Goal: Answer question/provide support

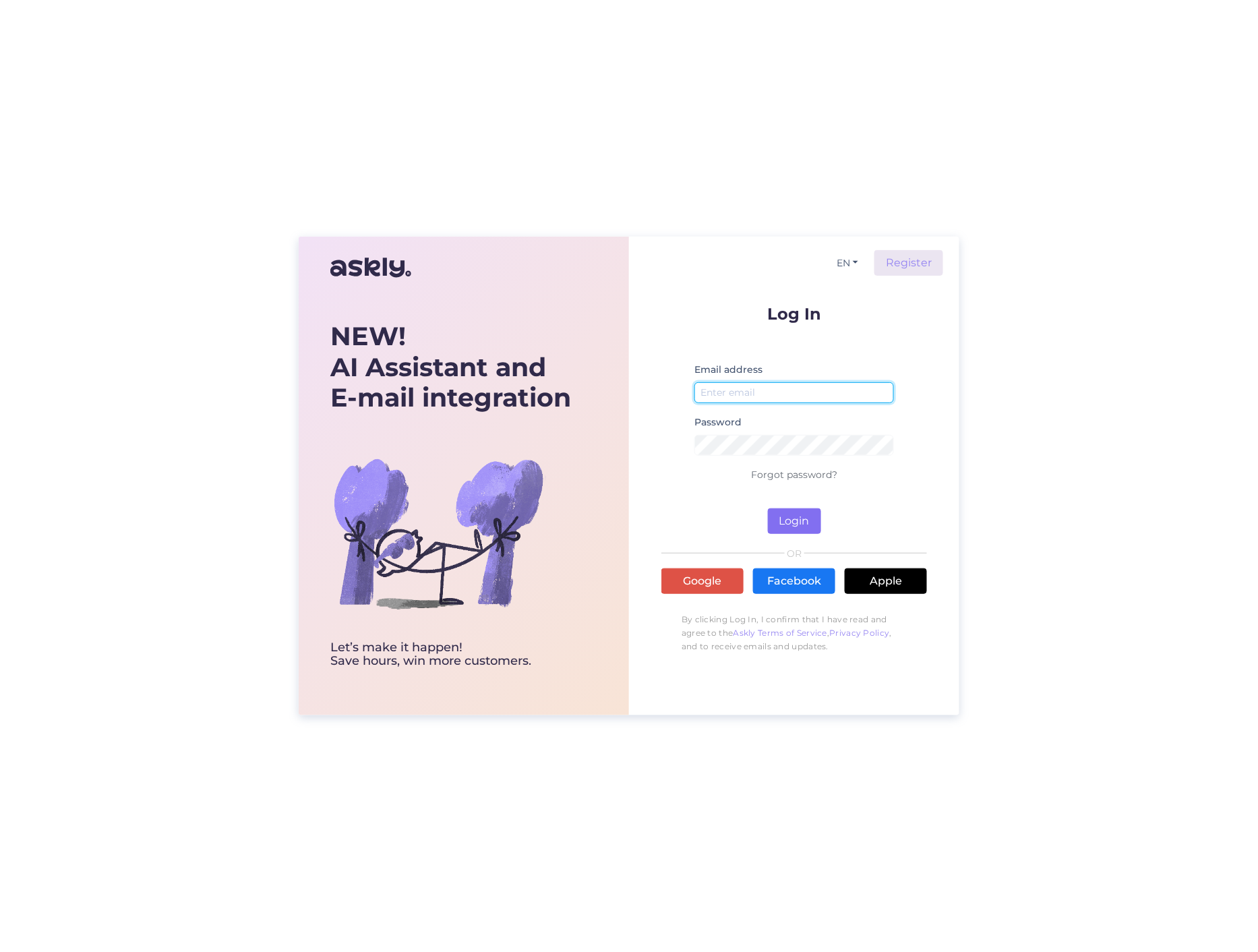
type input "[PERSON_NAME][EMAIL_ADDRESS][DOMAIN_NAME]"
click at [794, 517] on button "Login" at bounding box center [794, 520] width 53 height 26
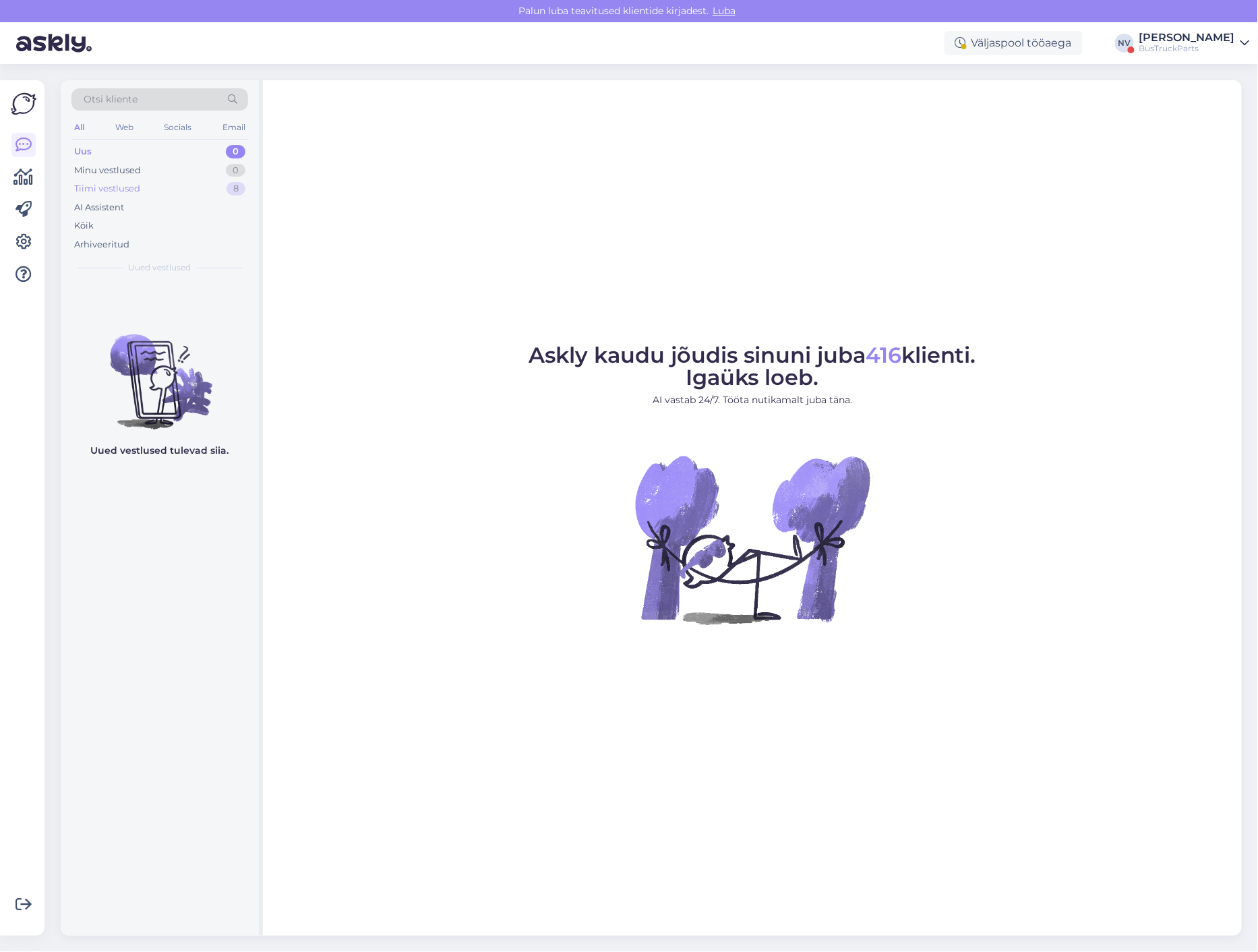
click at [97, 183] on div "Tiimi vestlused" at bounding box center [108, 189] width 66 height 14
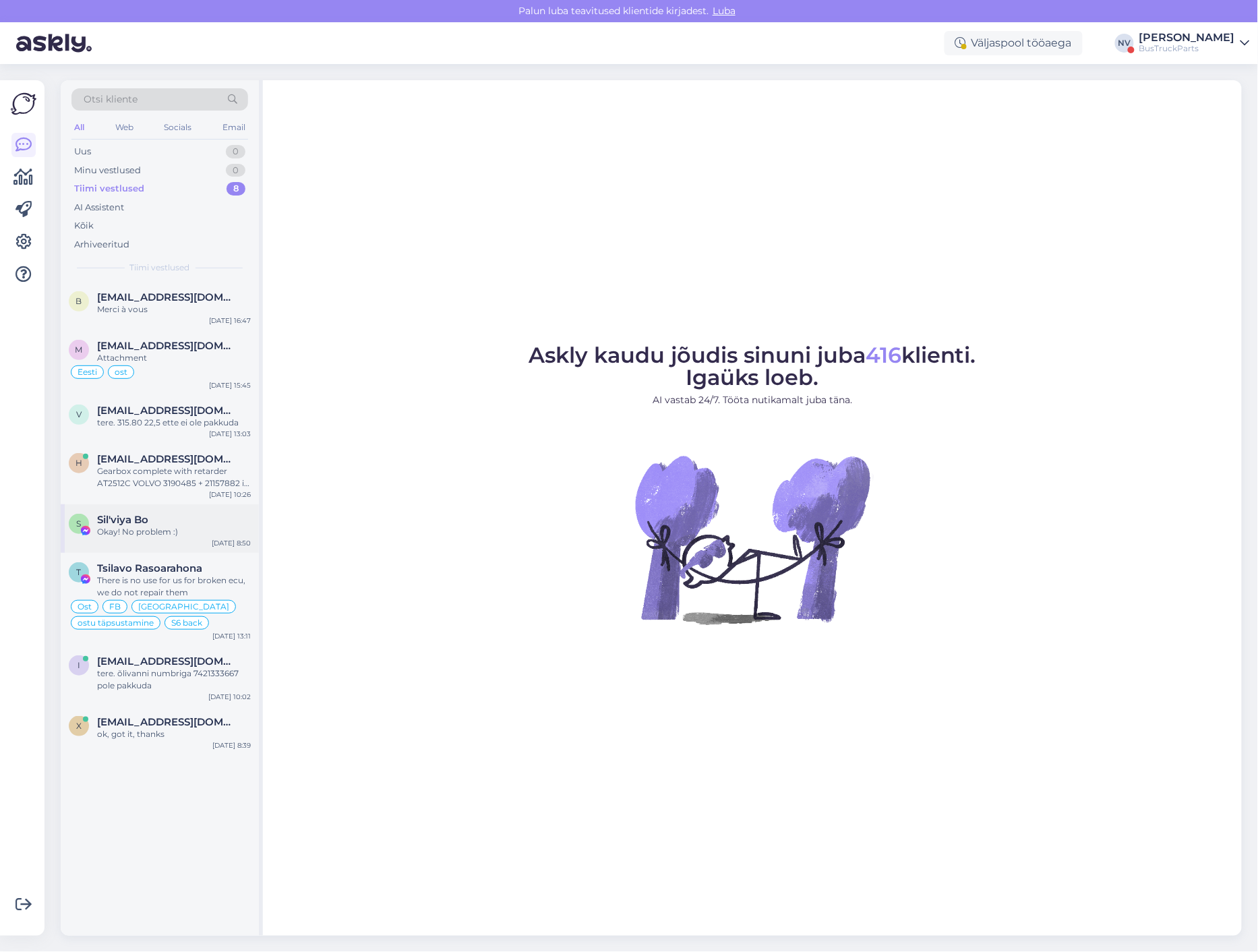
click at [156, 522] on div "Sil'viya Bo" at bounding box center [174, 520] width 154 height 12
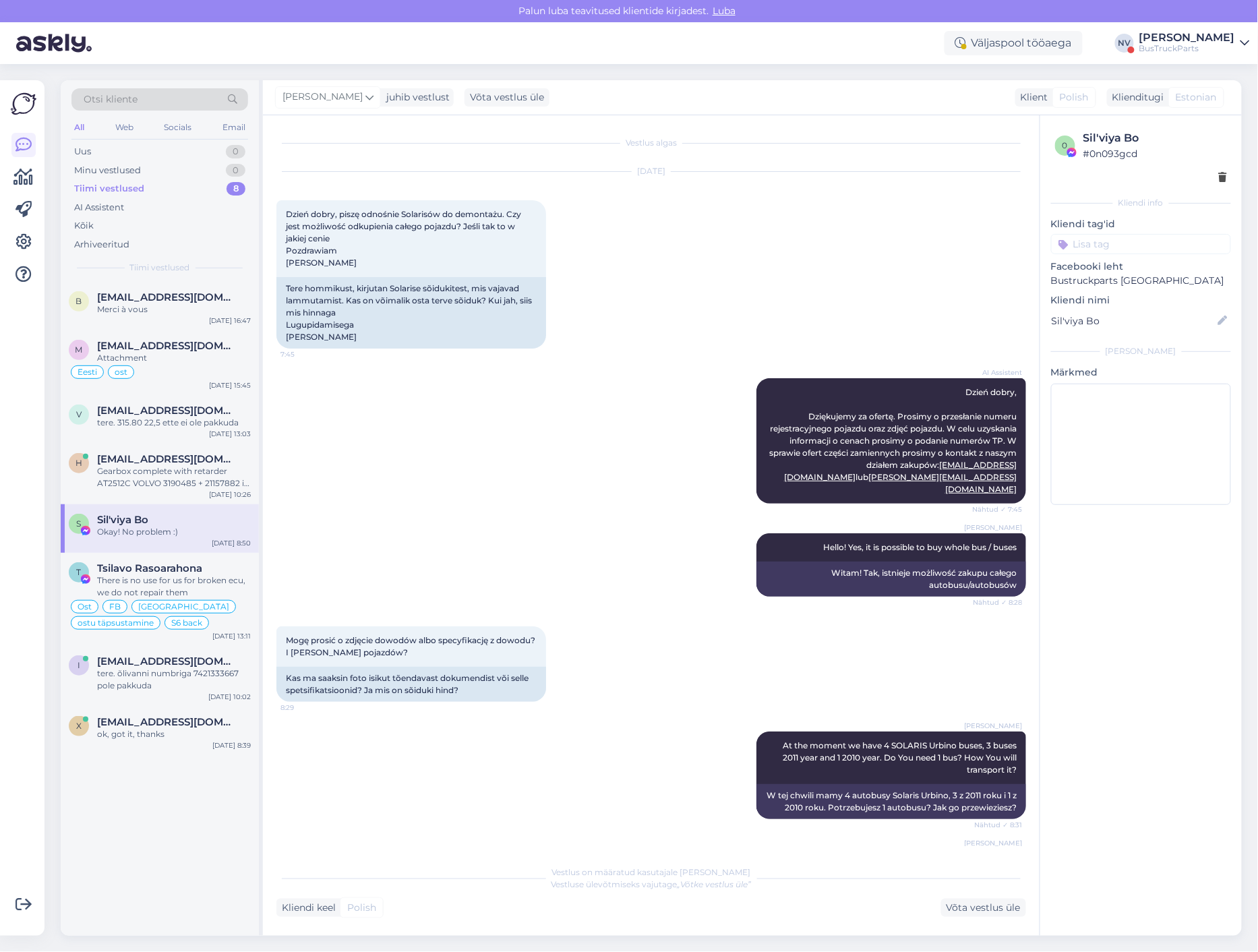
scroll to position [1551, 0]
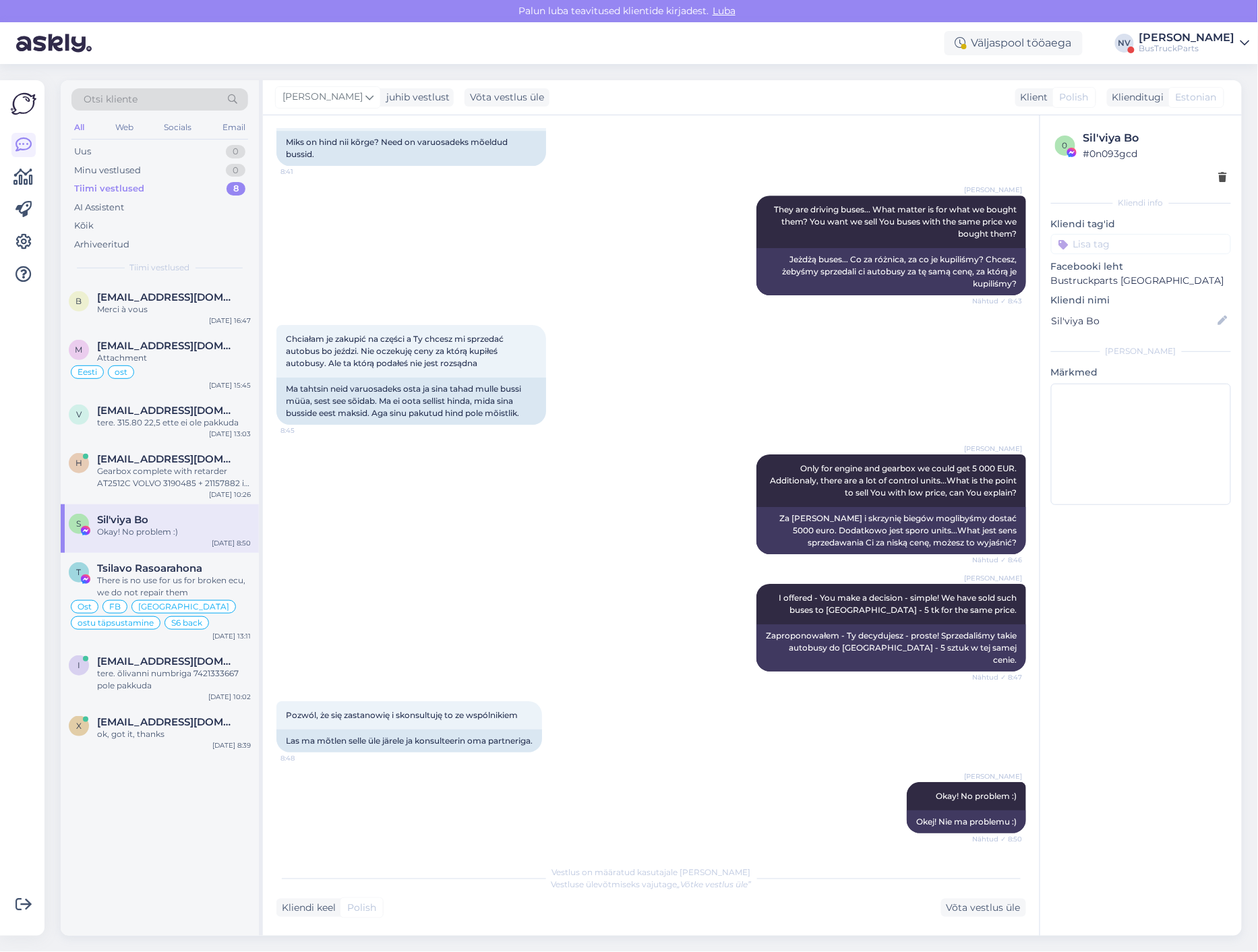
click at [1083, 238] on input at bounding box center [1140, 243] width 180 height 20
type input "FB"
click at [1121, 278] on span "Poola FB leht" at bounding box center [1126, 280] width 54 height 8
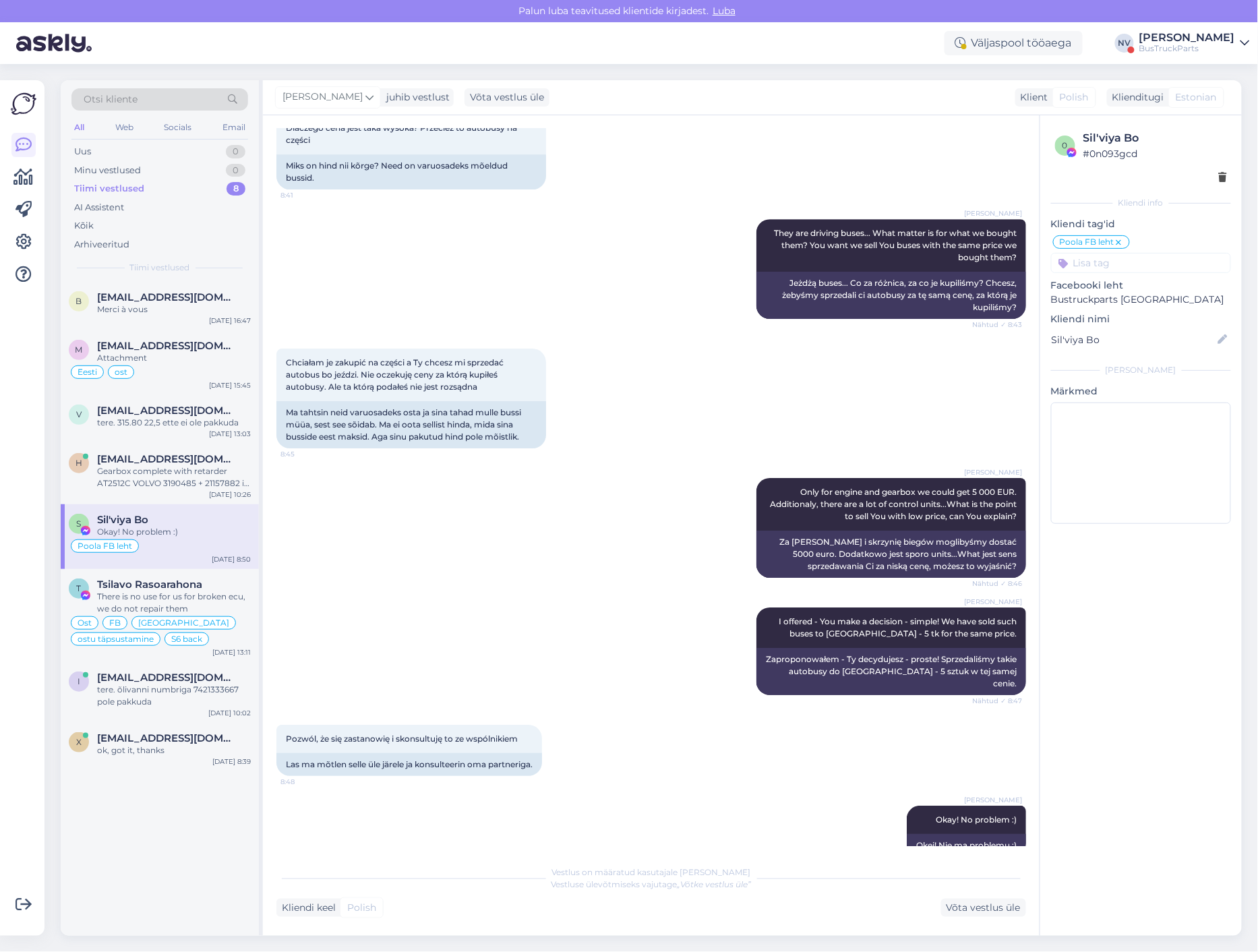
scroll to position [1552, 0]
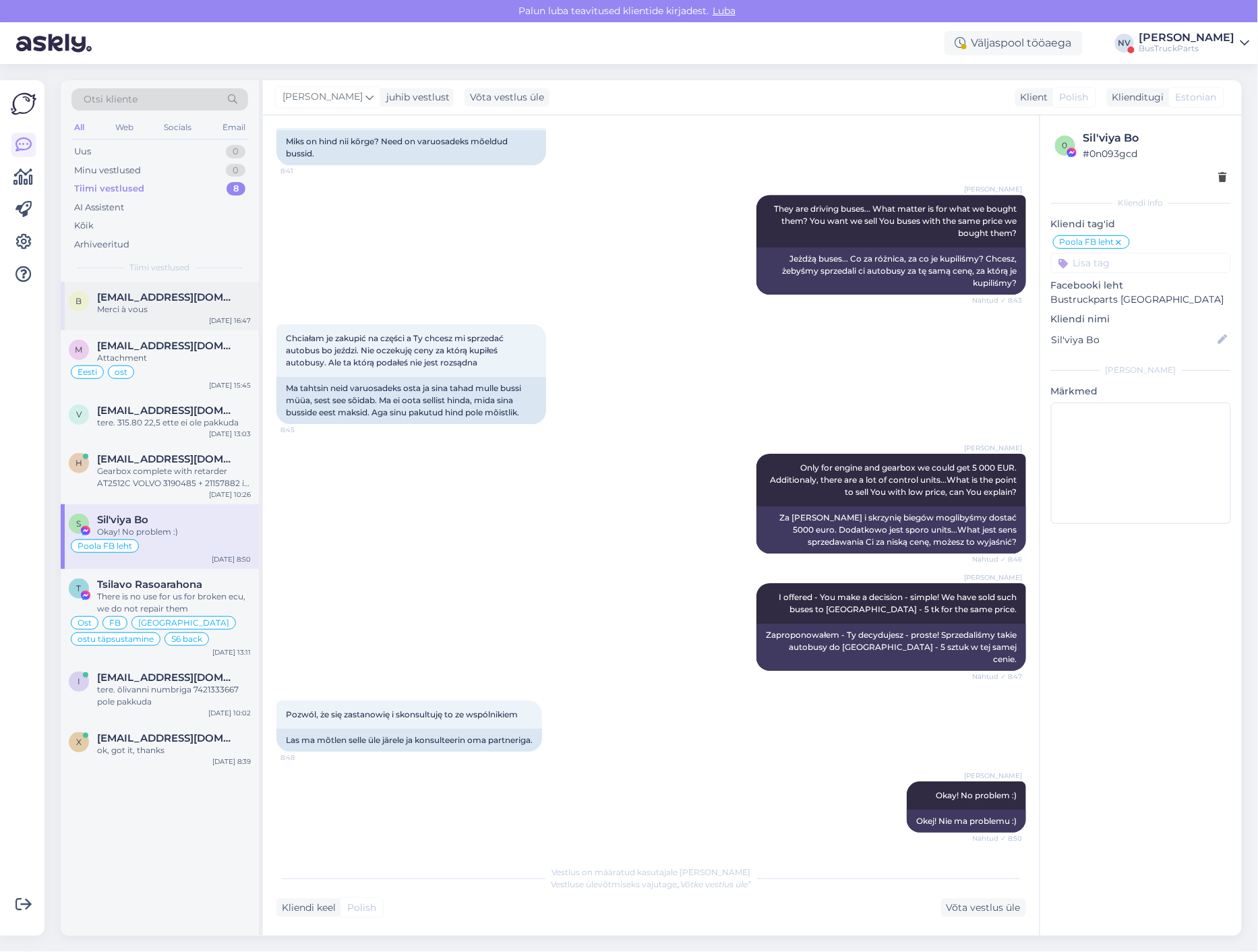
click at [174, 310] on div "Merci à vous" at bounding box center [174, 310] width 154 height 12
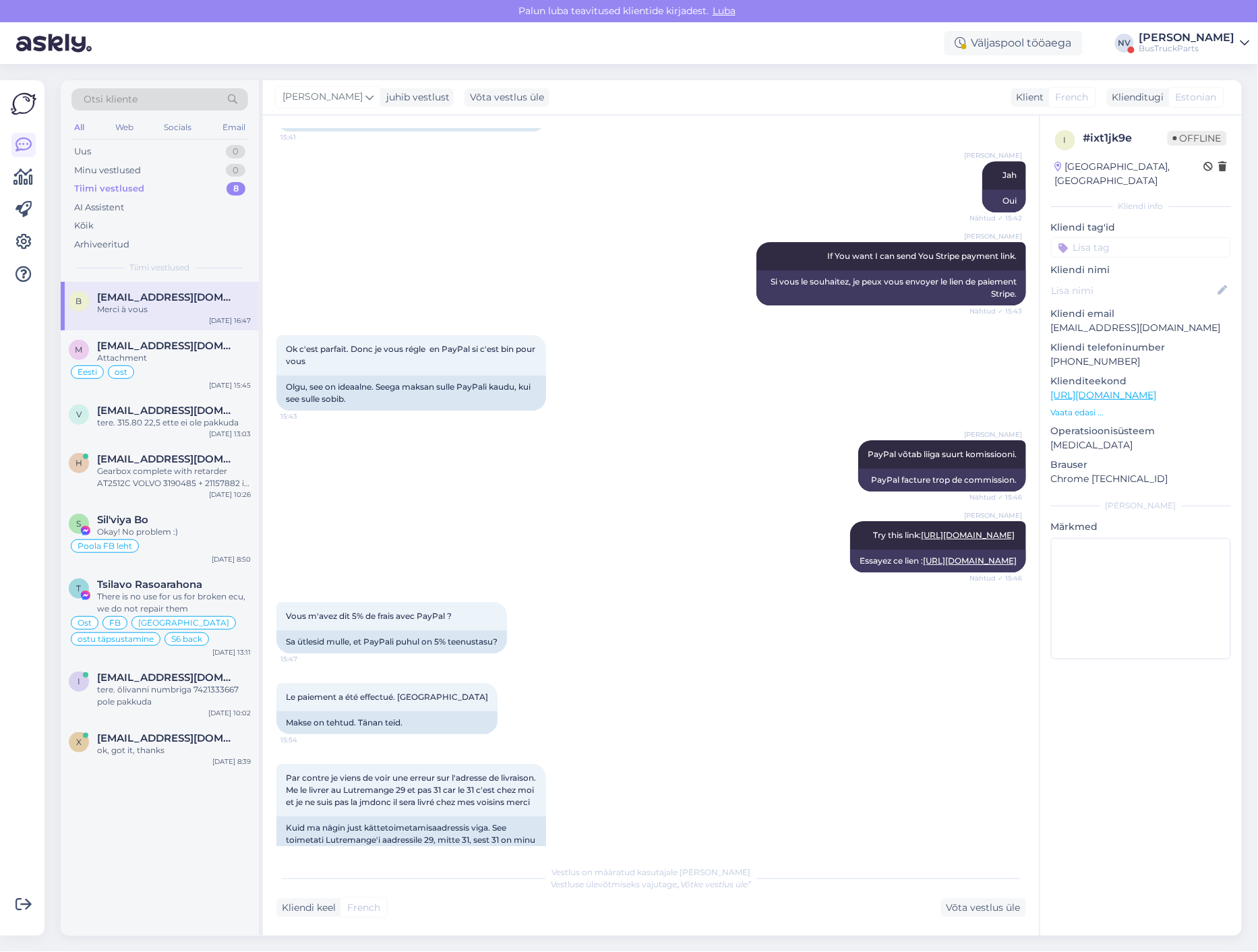
scroll to position [2559, 0]
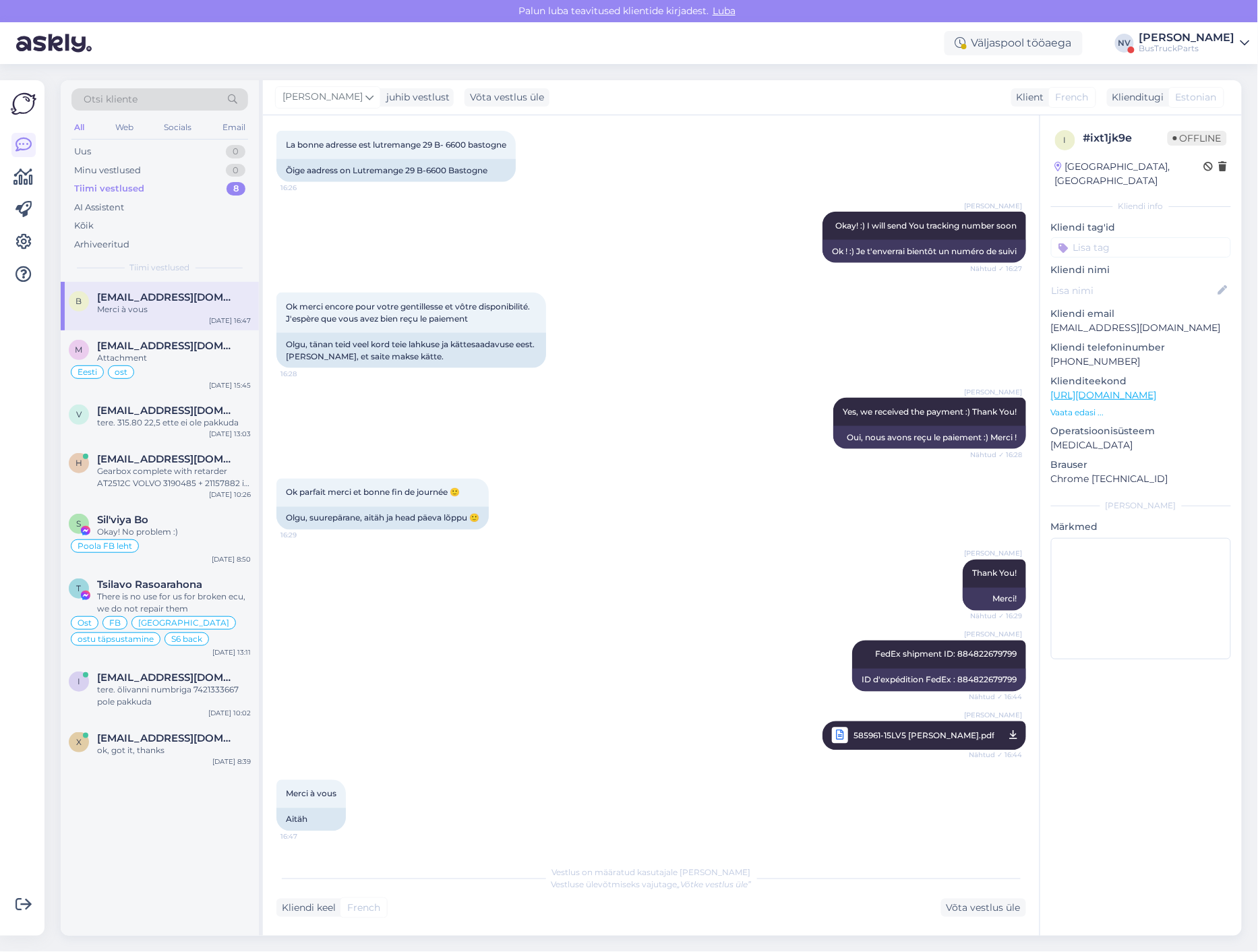
click at [1100, 237] on input at bounding box center [1140, 247] width 180 height 20
type input "Prants"
click at [1144, 279] on span "[GEOGRAPHIC_DATA]" at bounding box center [1141, 283] width 91 height 8
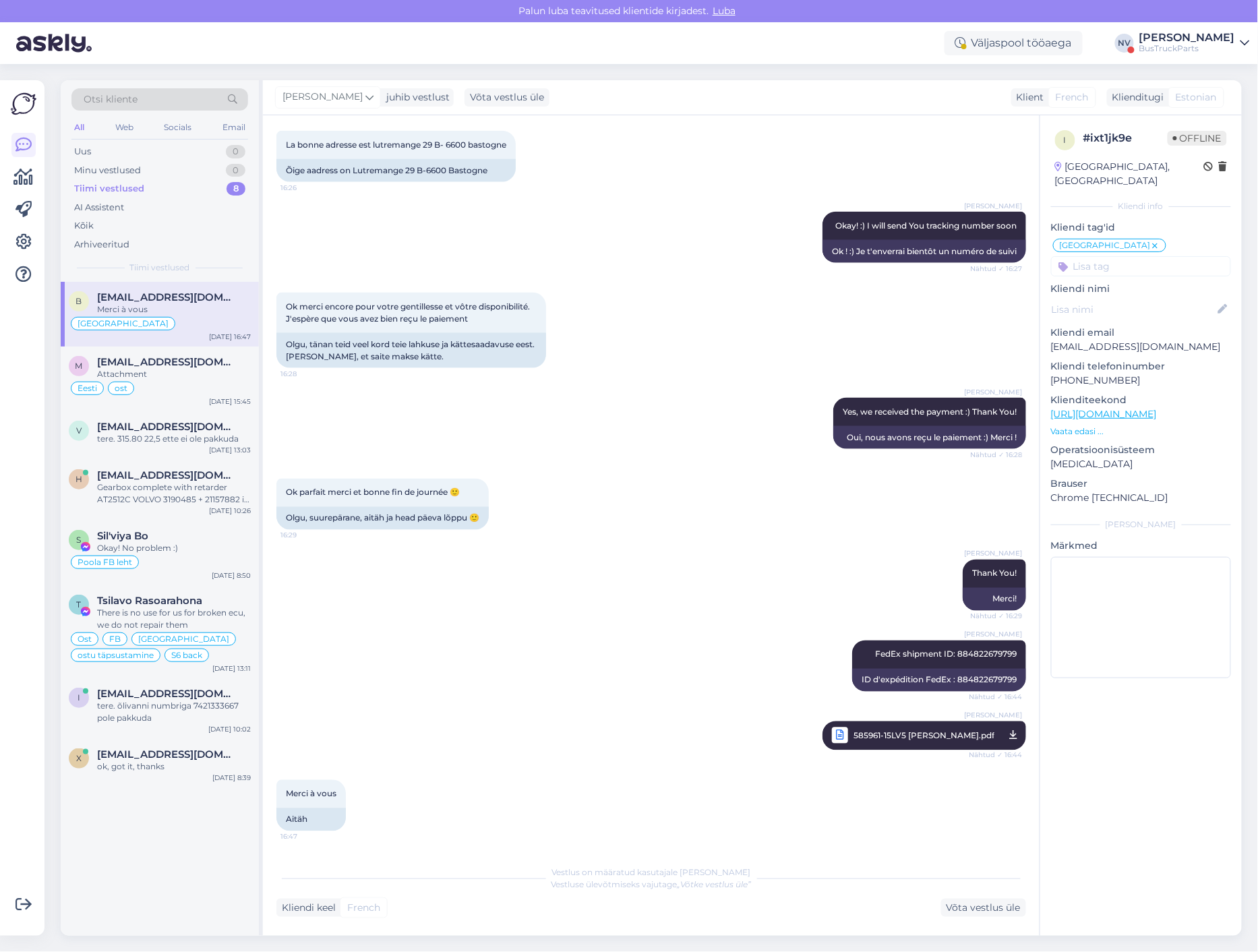
click at [1123, 256] on input at bounding box center [1140, 266] width 180 height 20
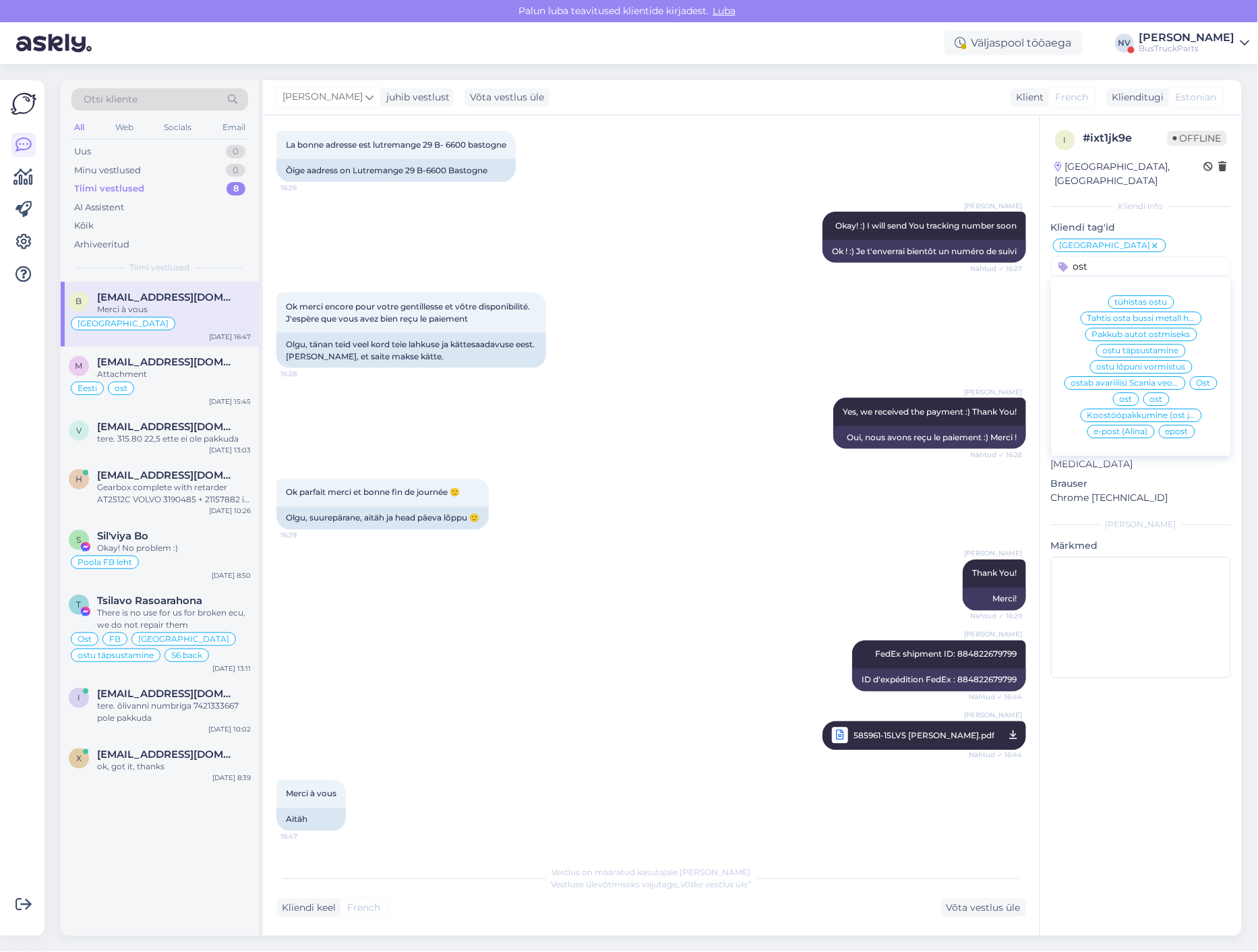
type input "ost"
click at [1204, 379] on span "Ost" at bounding box center [1204, 383] width 14 height 8
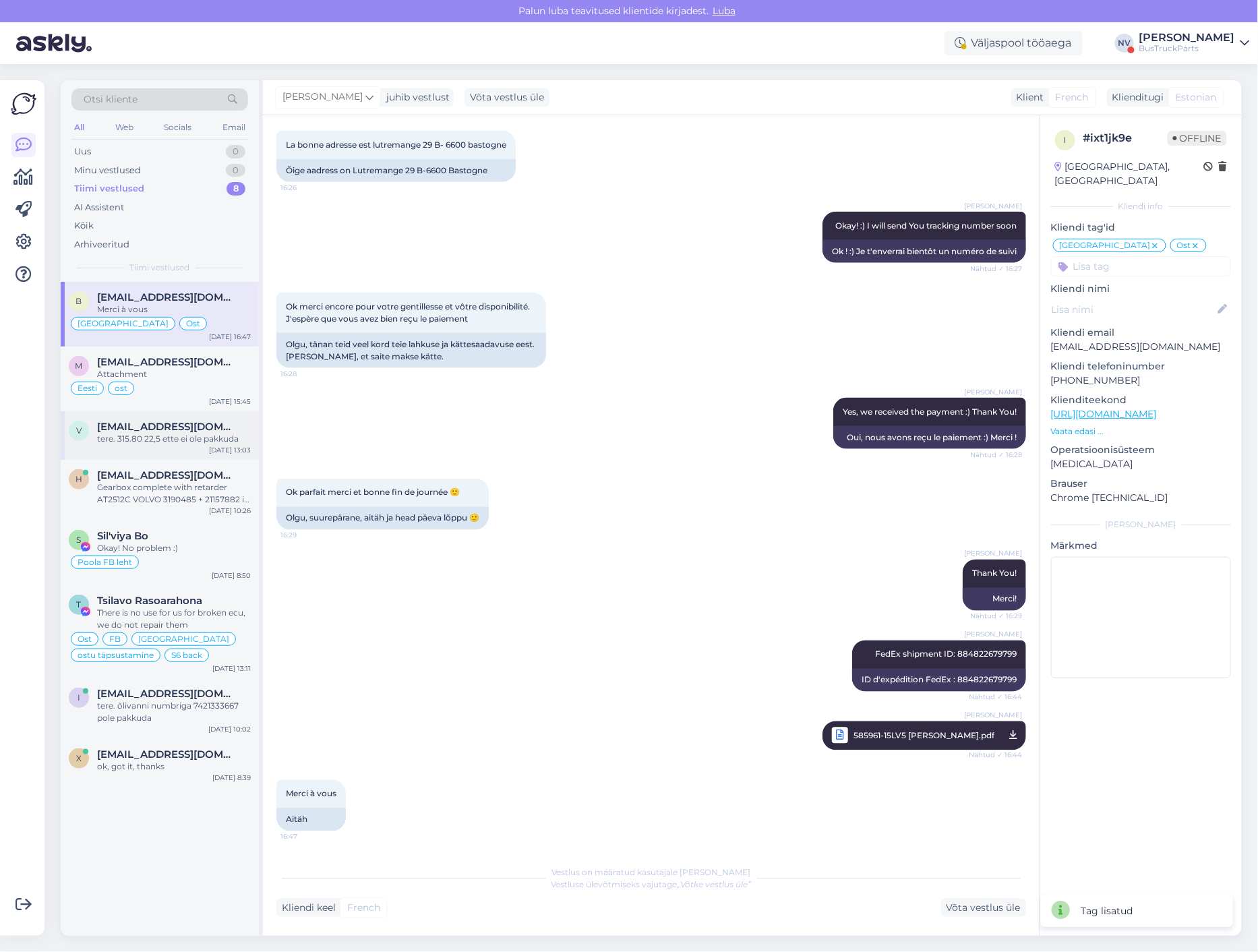
click at [196, 433] on div "tere. 315.80 22,5 ette ei ole pakkuda" at bounding box center [174, 439] width 154 height 12
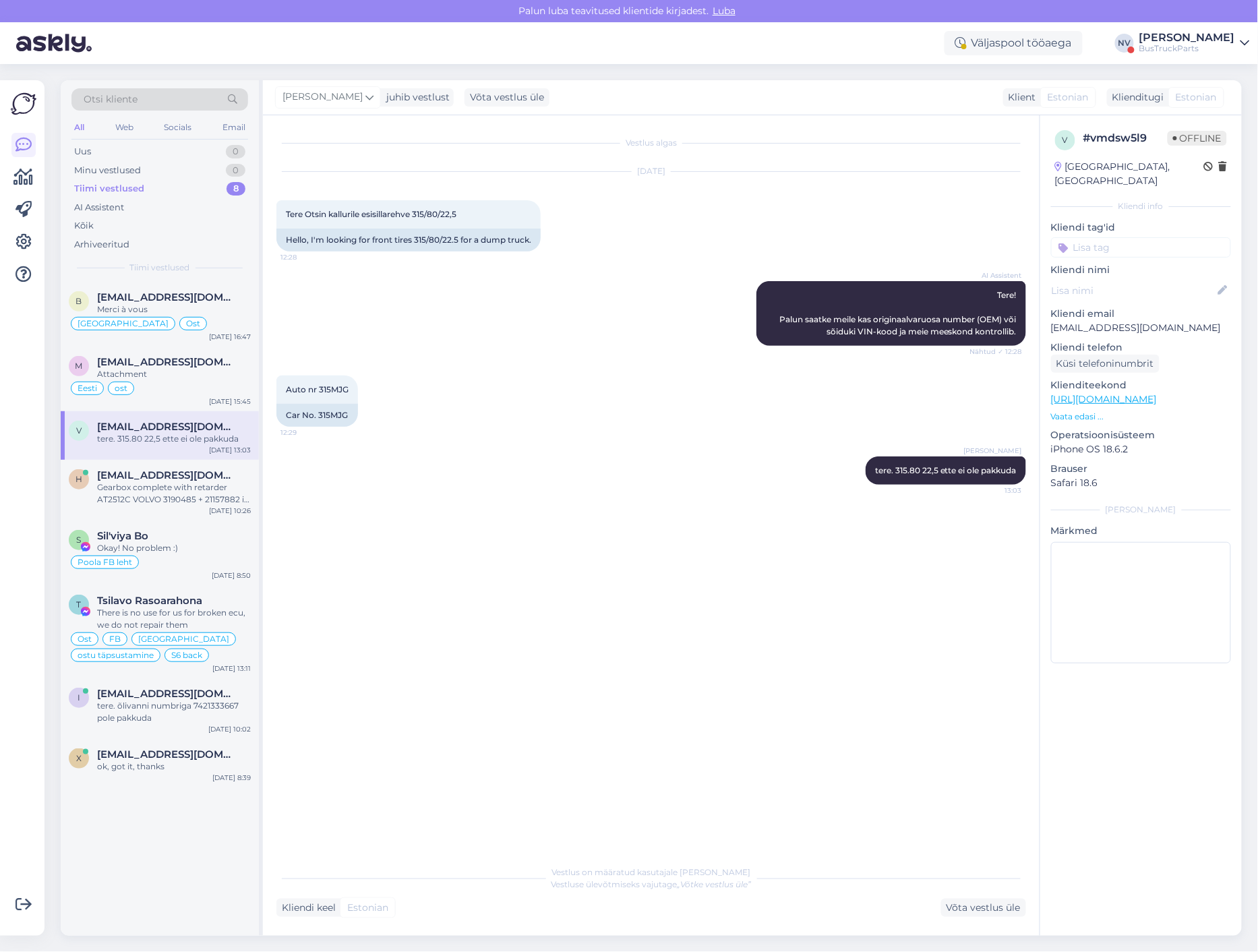
click at [1106, 237] on input at bounding box center [1140, 247] width 180 height 20
type input "Eesti"
click at [1194, 279] on span "Eesti" at bounding box center [1204, 283] width 19 height 8
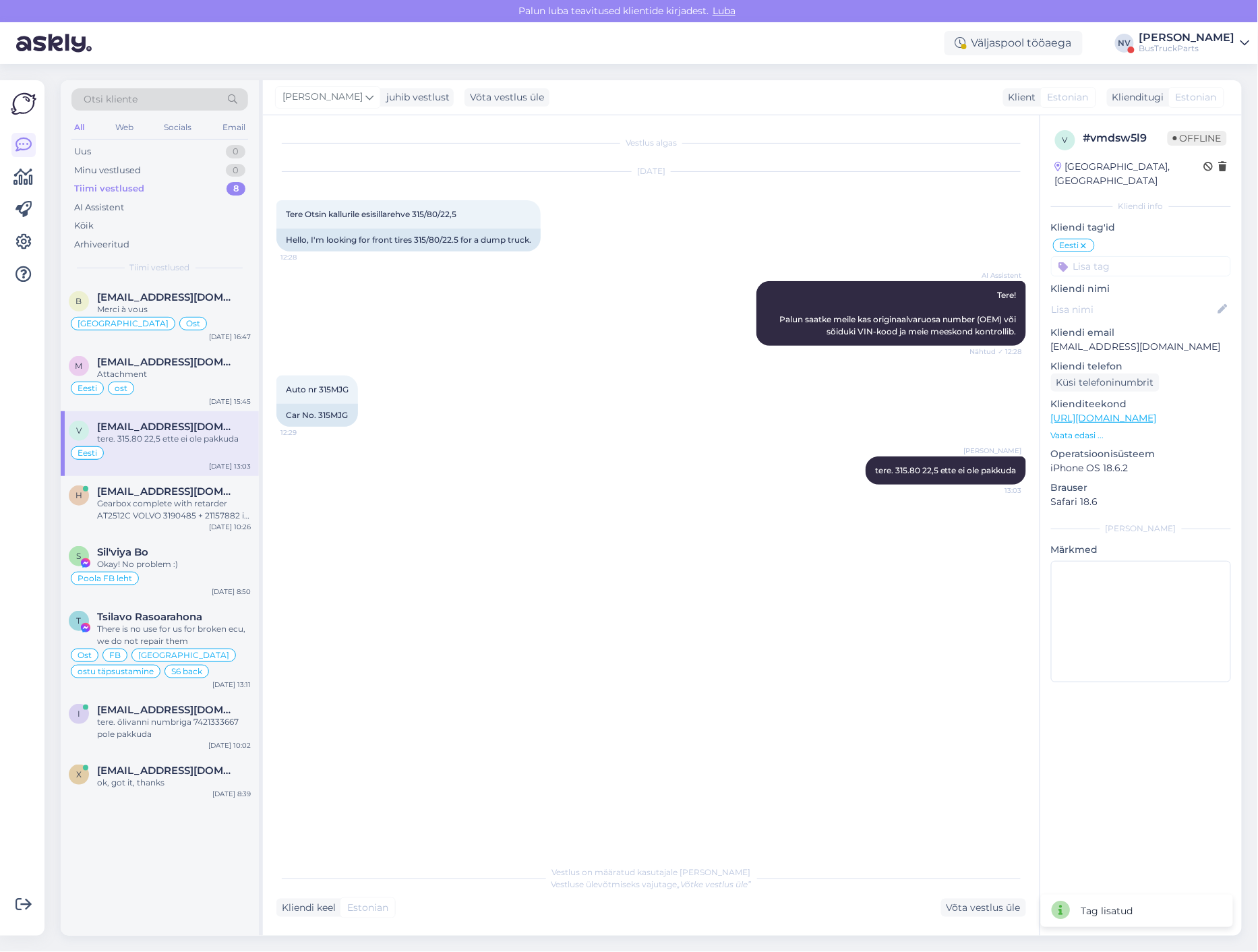
click at [1159, 256] on input at bounding box center [1140, 266] width 180 height 20
type input "osa pol"
click at [1157, 298] on span "osa pole pakkuda" at bounding box center [1141, 302] width 71 height 8
click at [164, 518] on div "Gearbox complete with retarder AT2512C VOLVO 3190485 + 21157882 is available" at bounding box center [174, 509] width 154 height 24
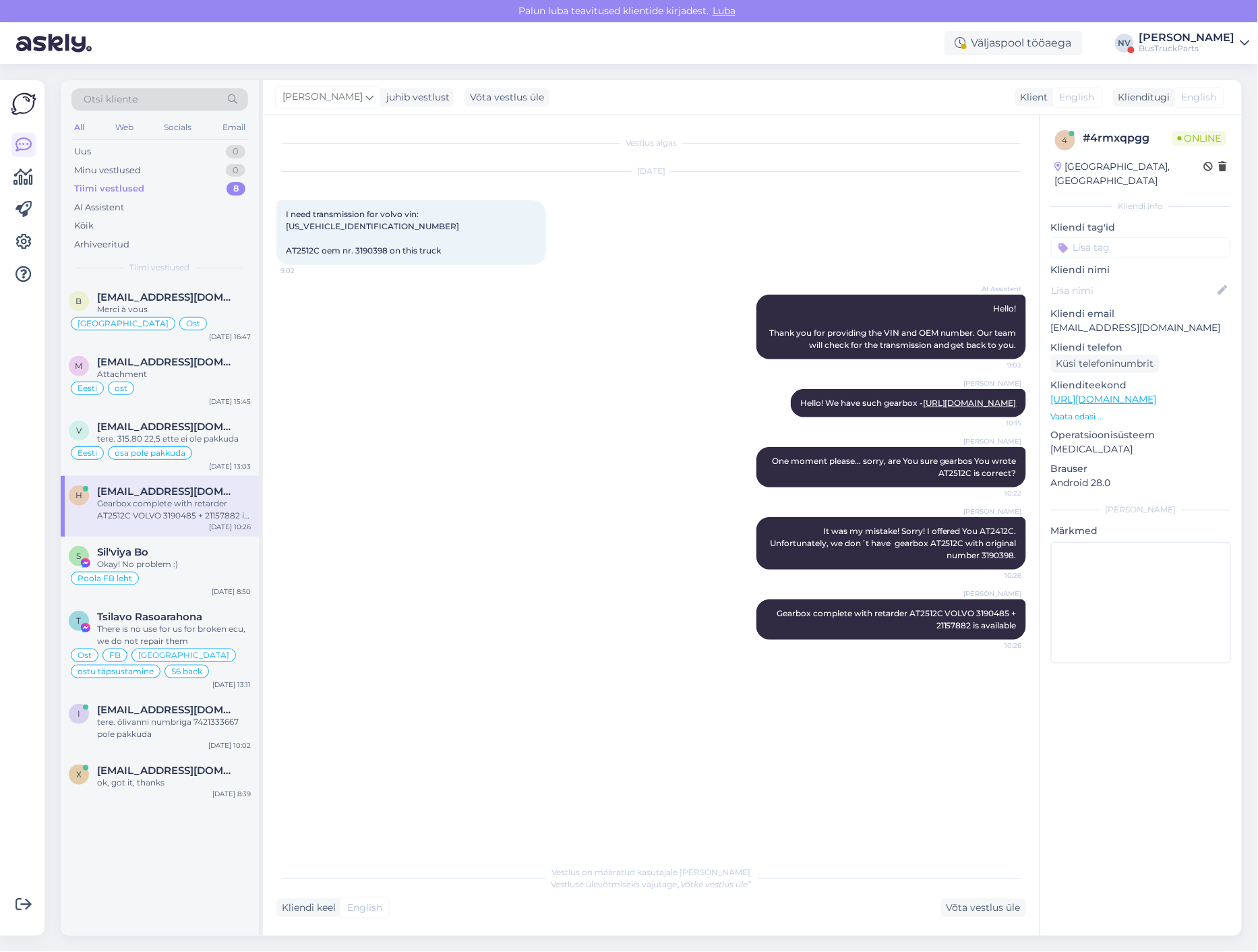
click at [1086, 237] on input at bounding box center [1140, 247] width 180 height 20
type input "Island"
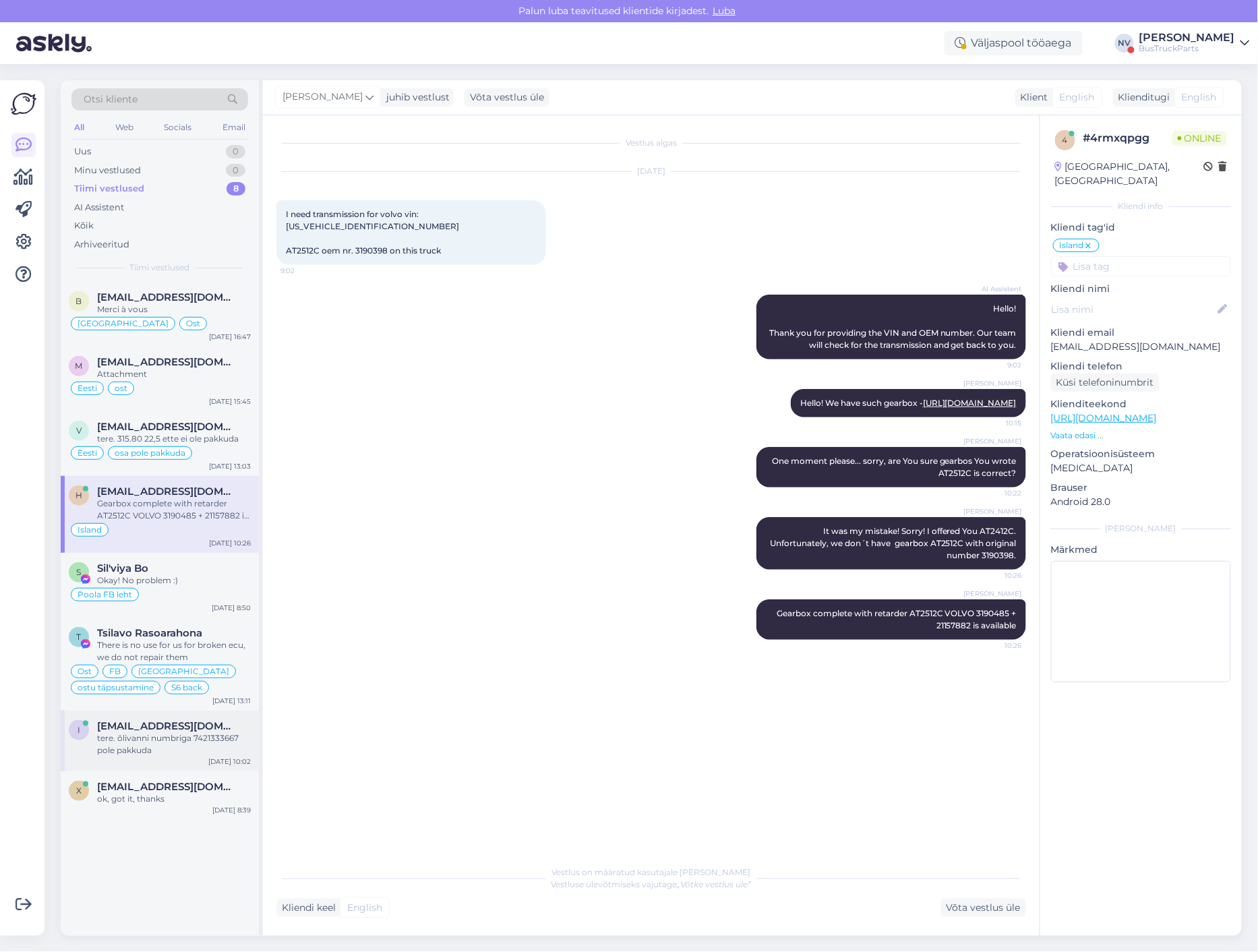
click at [195, 741] on div "tere. õlivanni numbriga 7421333667 pole pakkuda" at bounding box center [174, 744] width 154 height 24
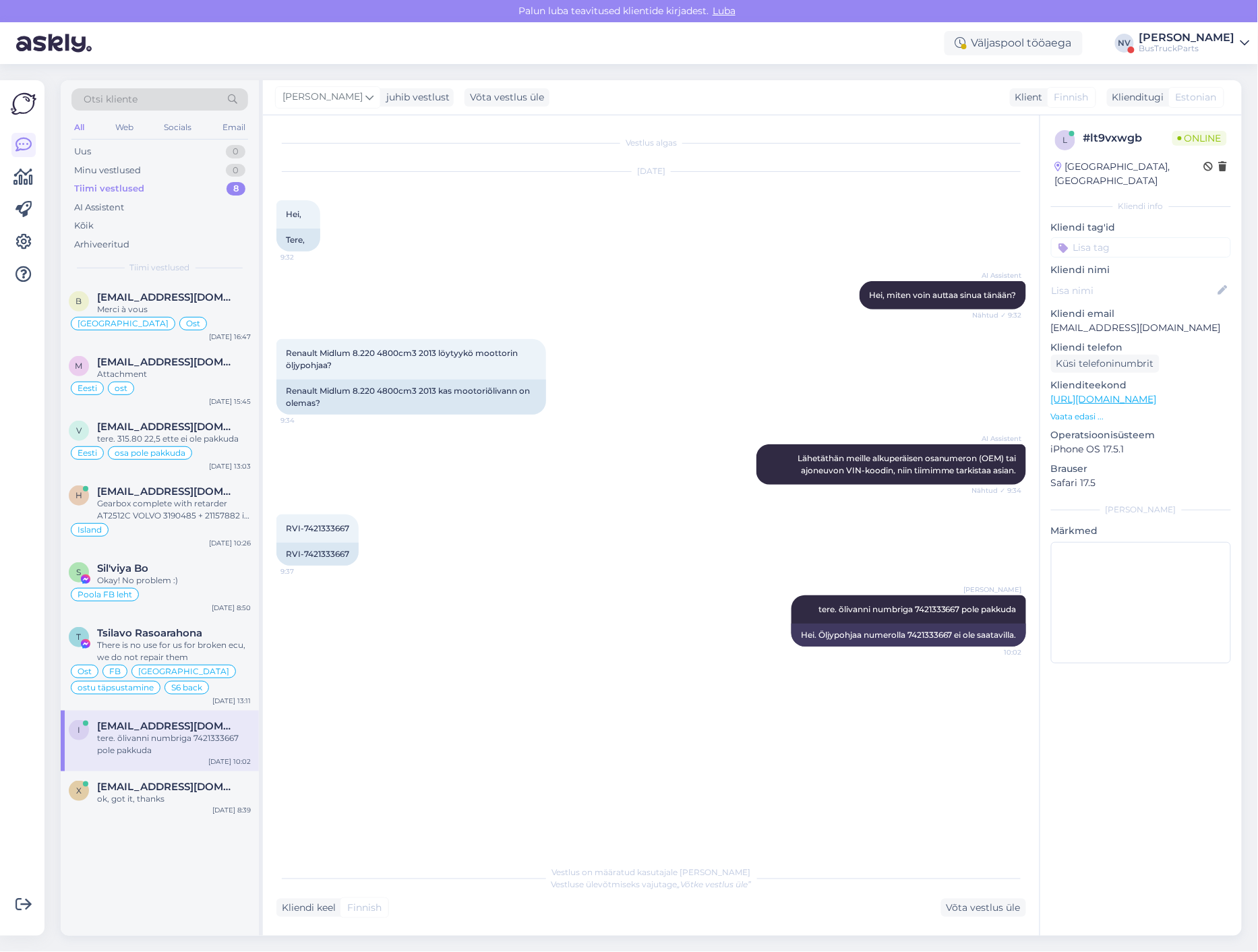
click at [1080, 237] on input at bounding box center [1140, 247] width 180 height 20
type input "[GEOGRAPHIC_DATA]"
click at [1137, 276] on div "[GEOGRAPHIC_DATA]" at bounding box center [1141, 283] width 105 height 14
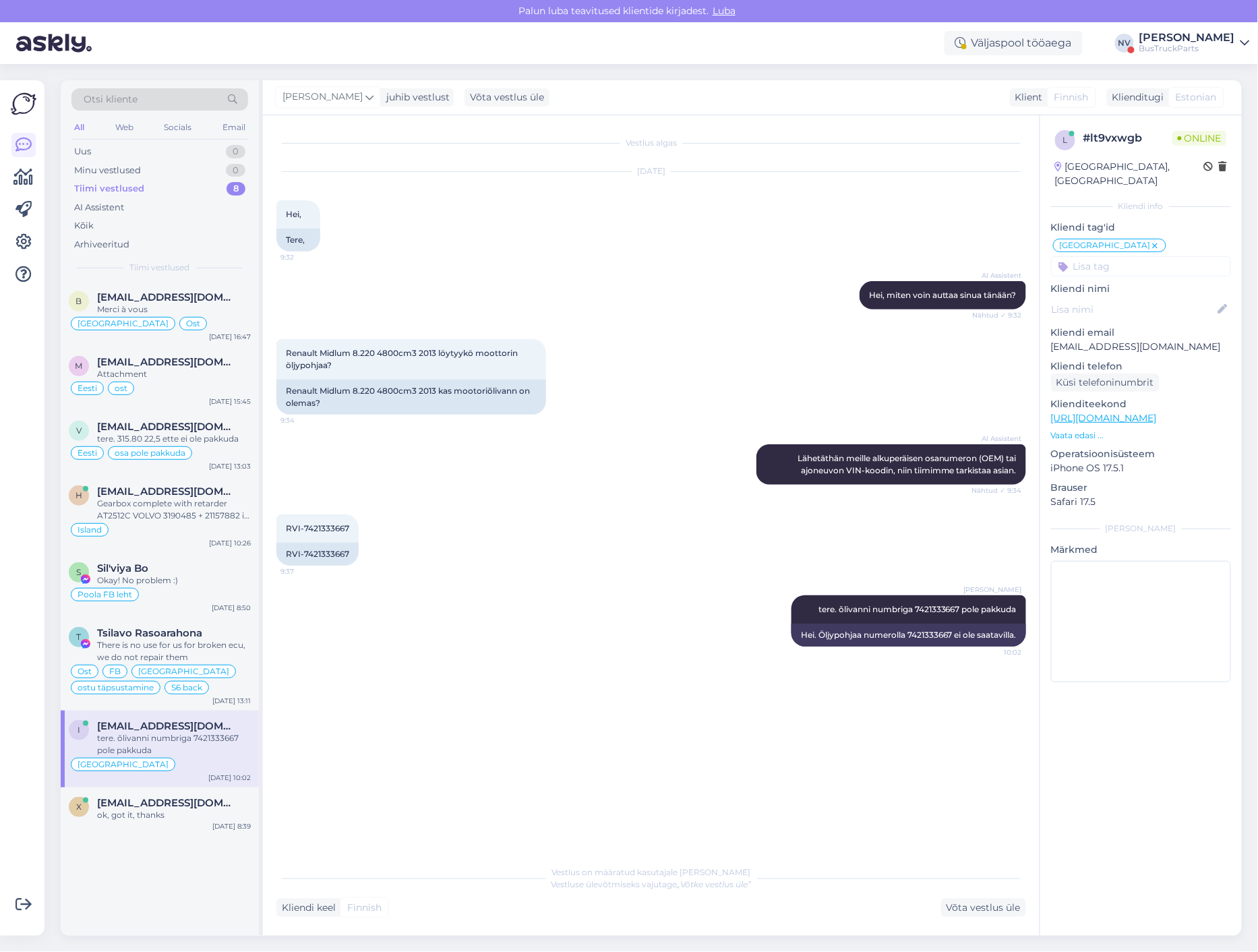
click at [1111, 256] on input at bounding box center [1140, 266] width 180 height 20
type input "osa pole"
click at [1139, 298] on span "osa pole pakkuda" at bounding box center [1141, 302] width 71 height 8
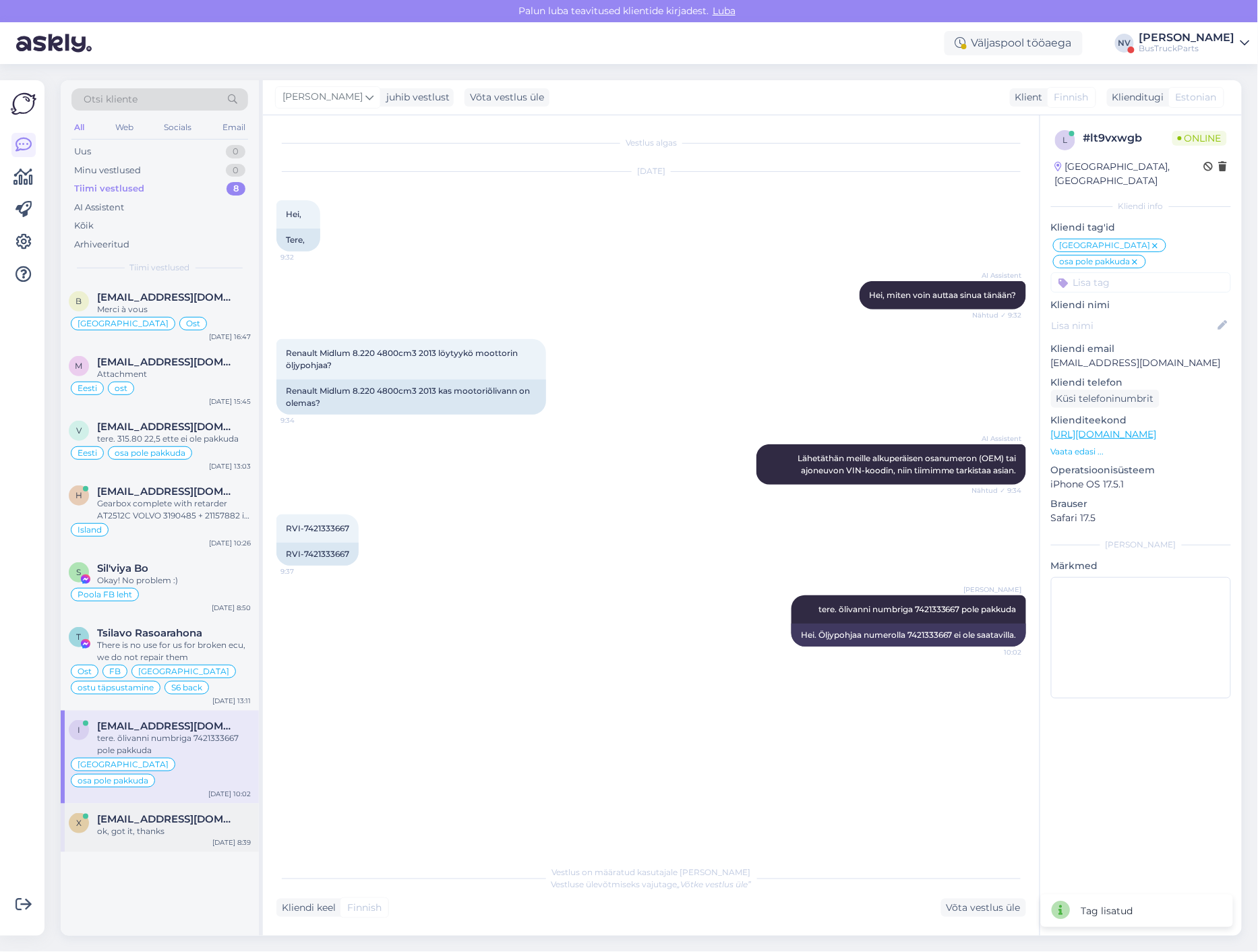
click at [156, 813] on span "[EMAIL_ADDRESS][DOMAIN_NAME]" at bounding box center [167, 819] width 140 height 12
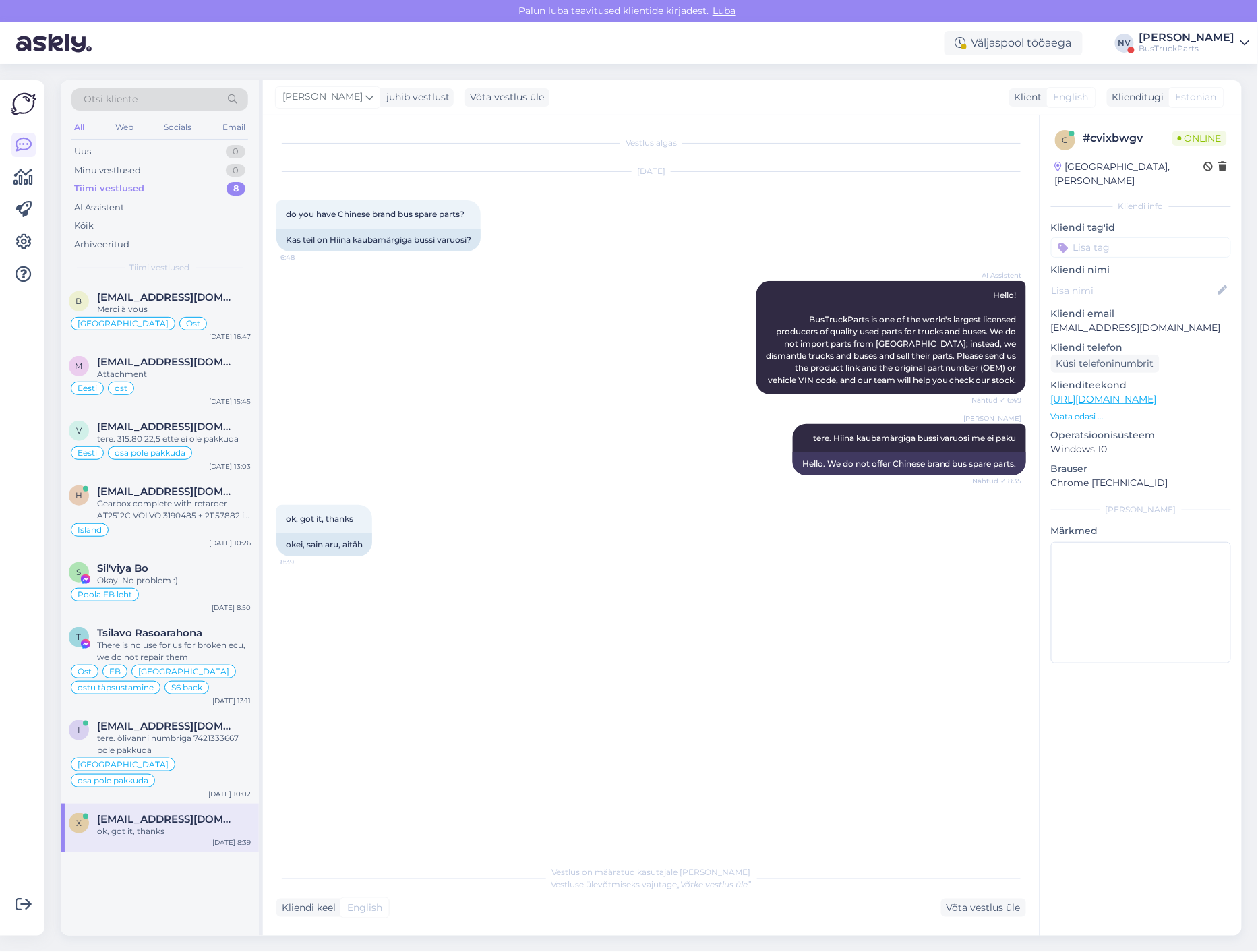
click at [1084, 237] on input at bounding box center [1140, 247] width 180 height 20
type input "Hong-Kong"
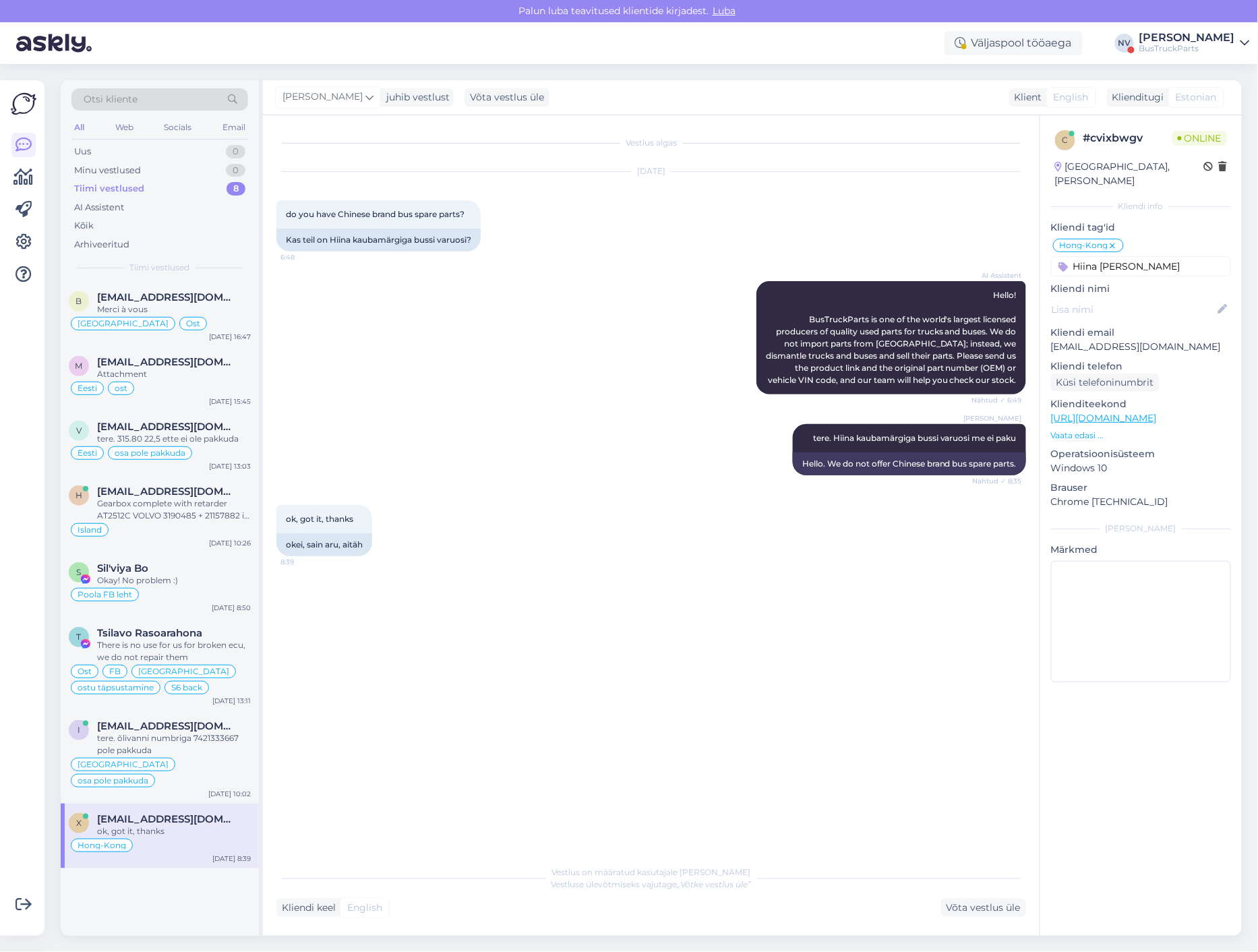
type input "Hiina brändi bussid"
click at [192, 589] on div "Poola FB leht" at bounding box center [160, 594] width 182 height 16
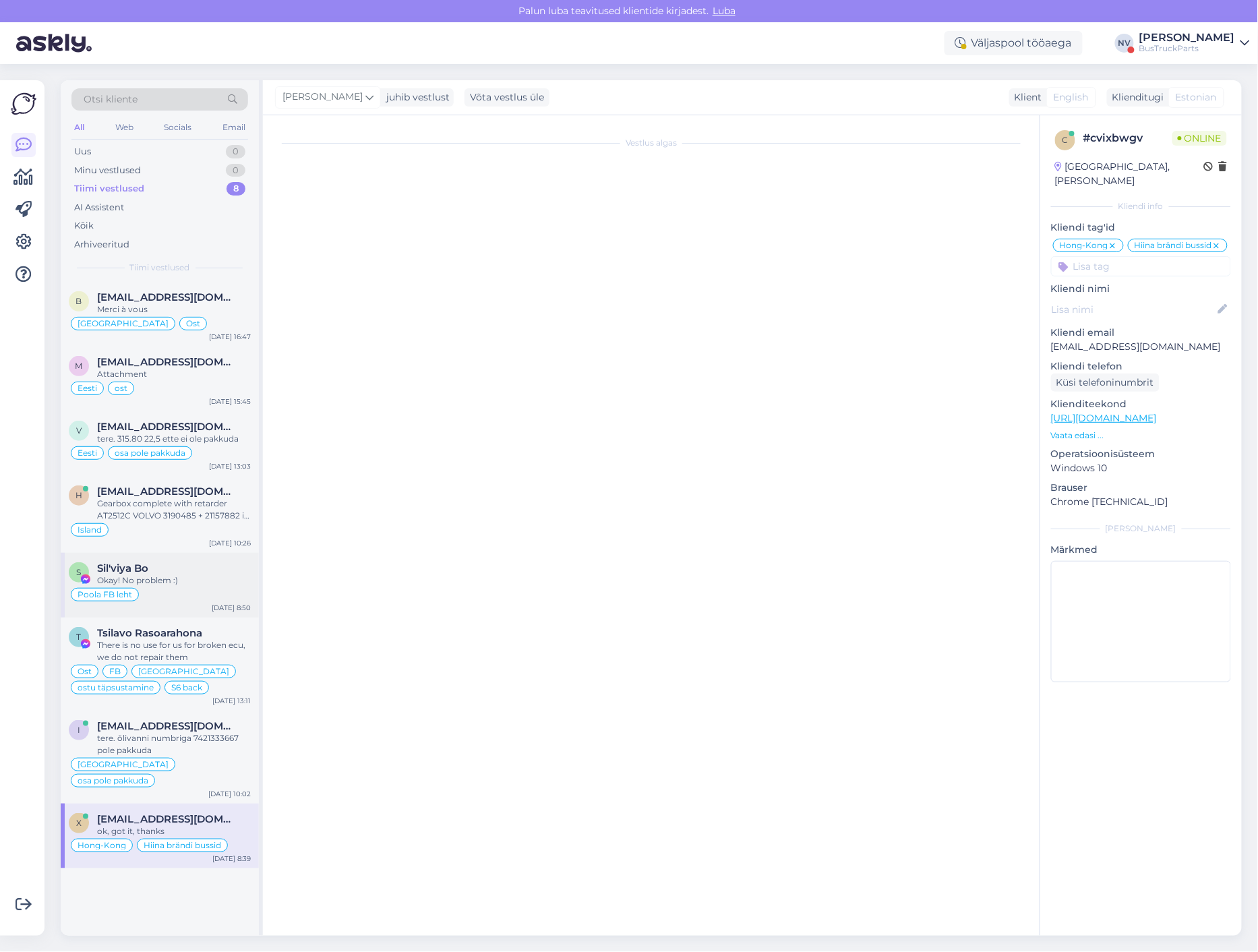
scroll to position [1552, 0]
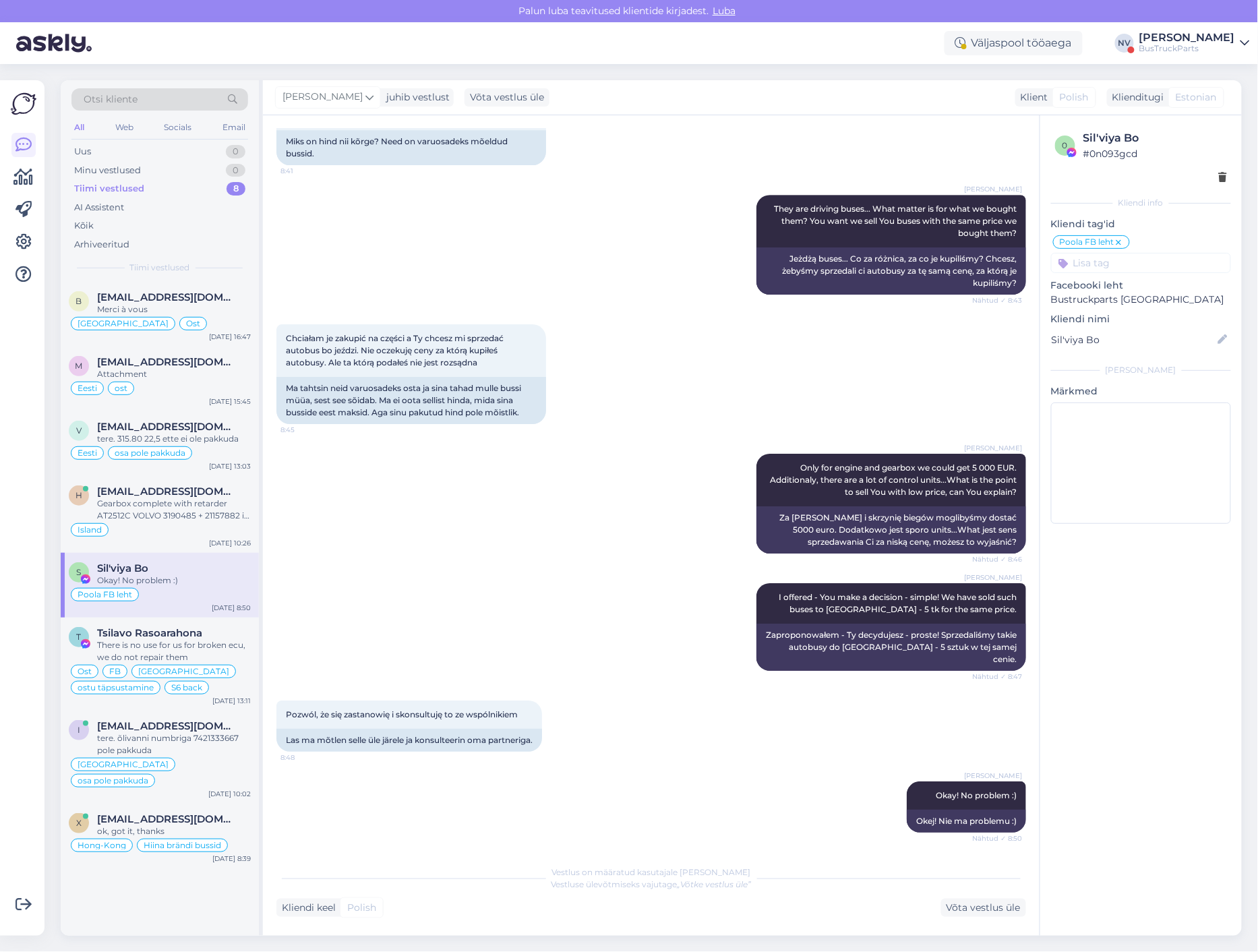
click at [1099, 265] on input at bounding box center [1140, 263] width 180 height 20
type input "Busside ostu huvi"
